Goal: Transaction & Acquisition: Subscribe to service/newsletter

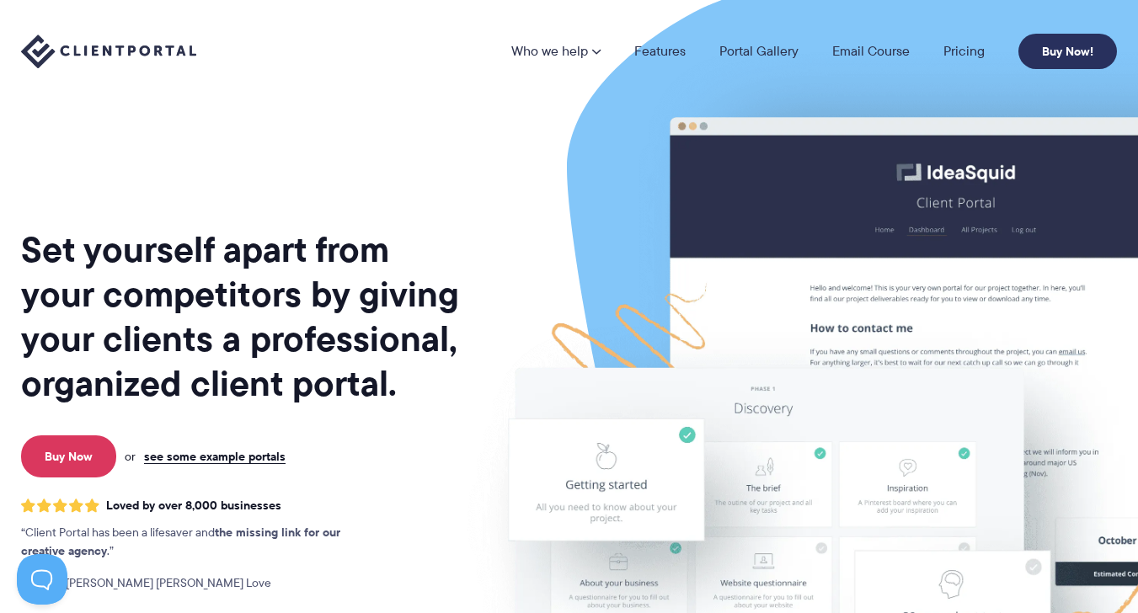
click at [1050, 51] on link "Buy Now!" at bounding box center [1068, 51] width 99 height 35
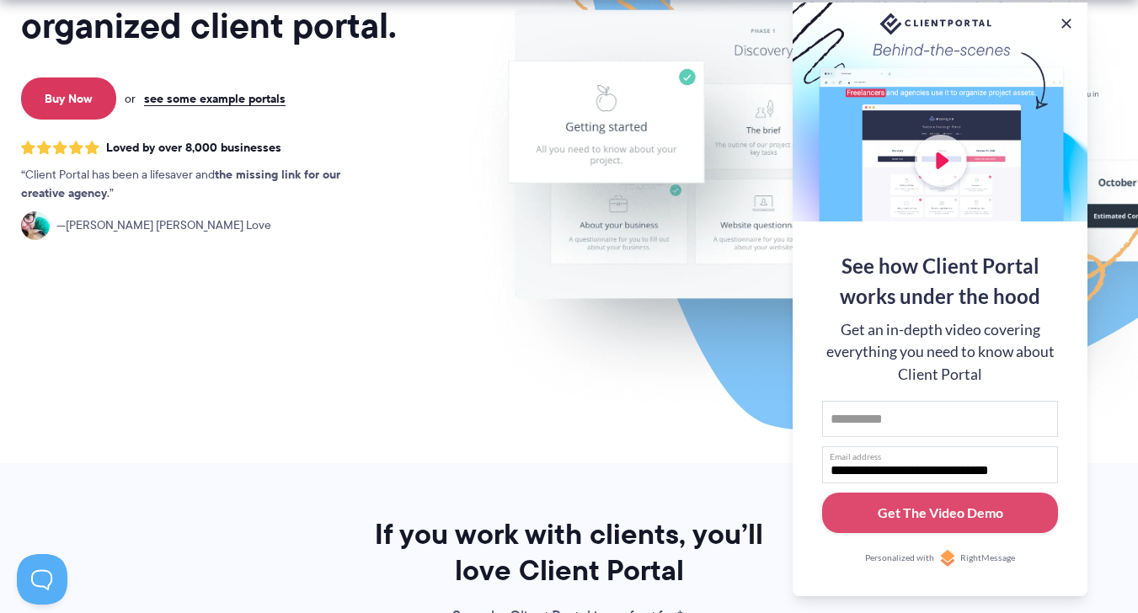
scroll to position [379, 0]
